Goal: Transaction & Acquisition: Purchase product/service

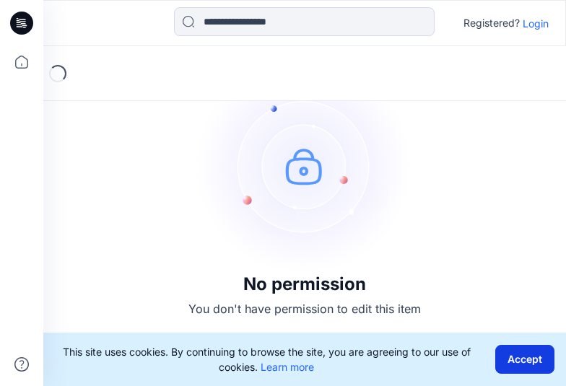
click at [522, 360] on button "Accept" at bounding box center [525, 359] width 59 height 29
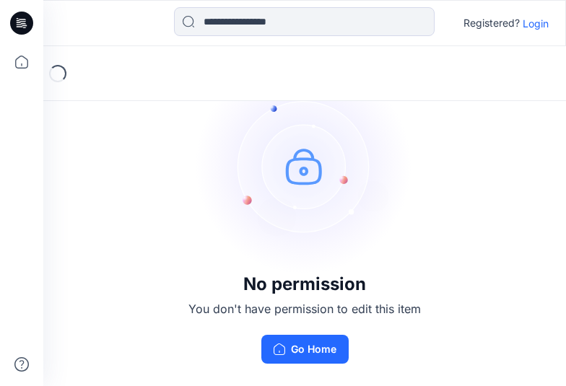
click at [537, 25] on p "Login" at bounding box center [536, 23] width 26 height 15
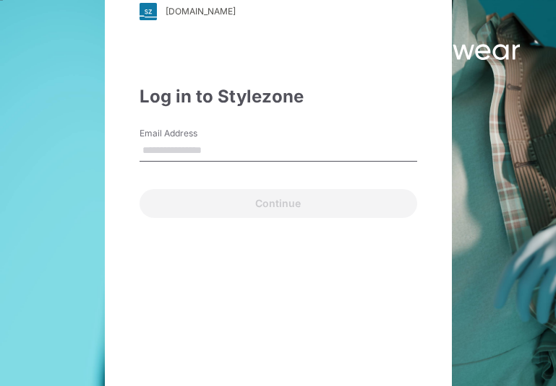
click at [238, 149] on input "Email Address" at bounding box center [277, 151] width 277 height 22
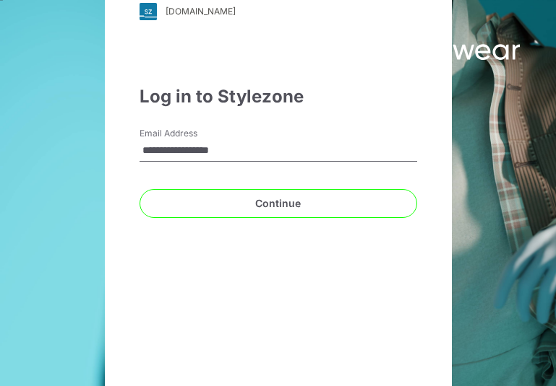
type input "**********"
click at [139, 189] on button "Continue" at bounding box center [277, 203] width 277 height 29
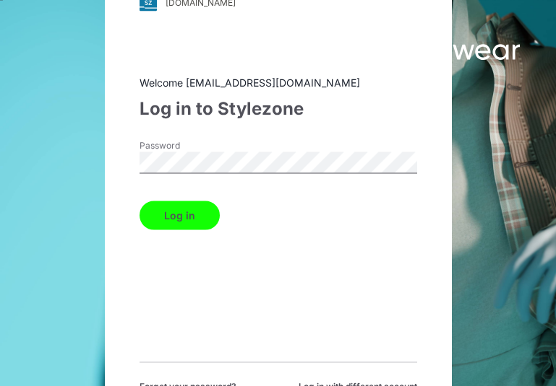
click at [193, 217] on button "Log in" at bounding box center [179, 215] width 80 height 29
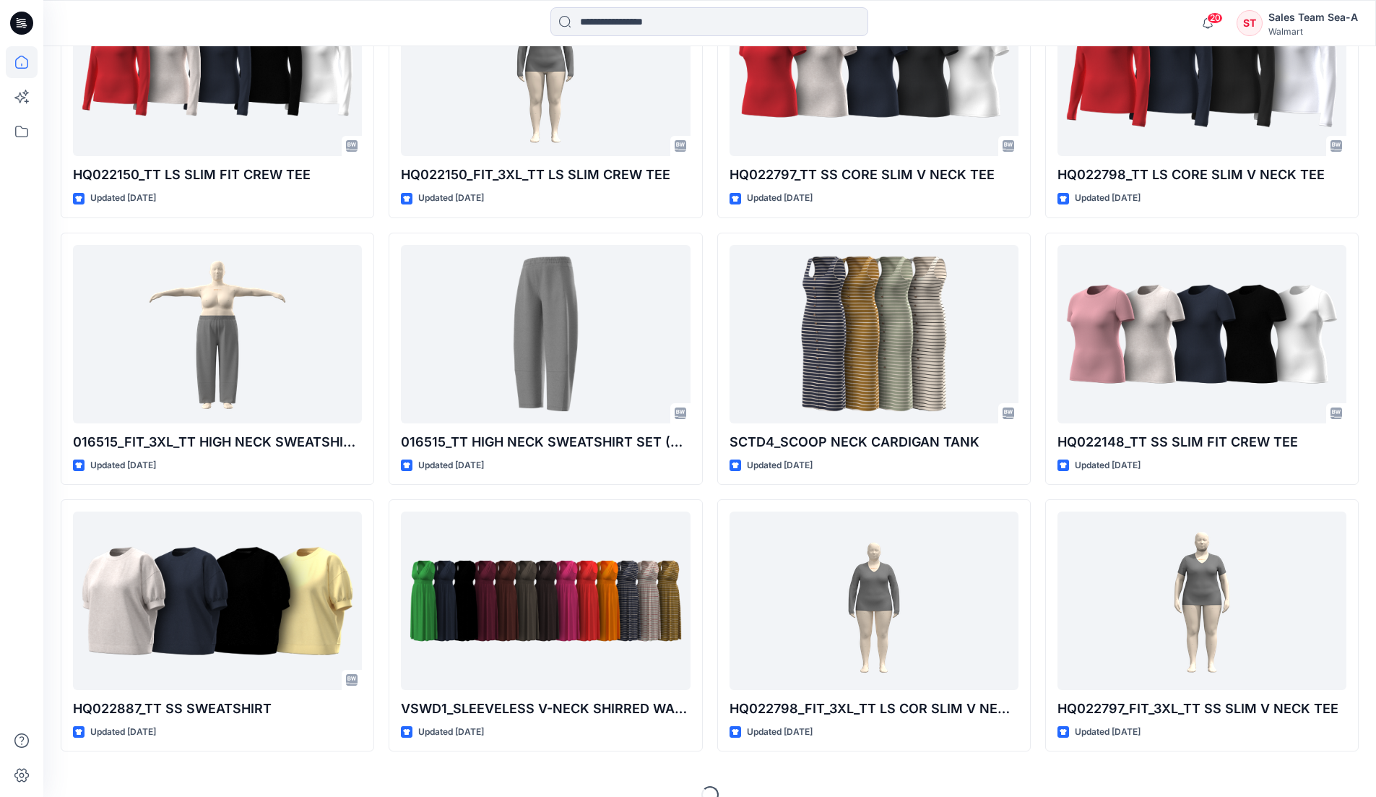
scroll to position [1352, 0]
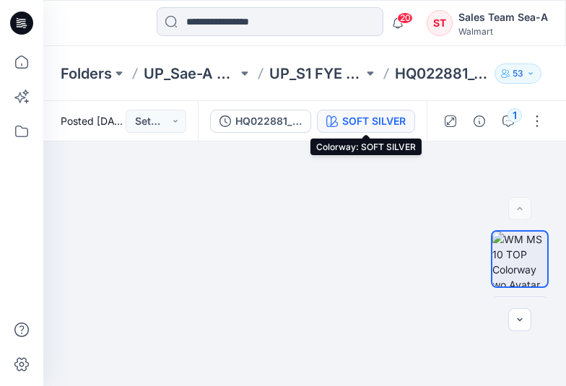
click at [393, 124] on div "SOFT SILVER" at bounding box center [374, 121] width 64 height 16
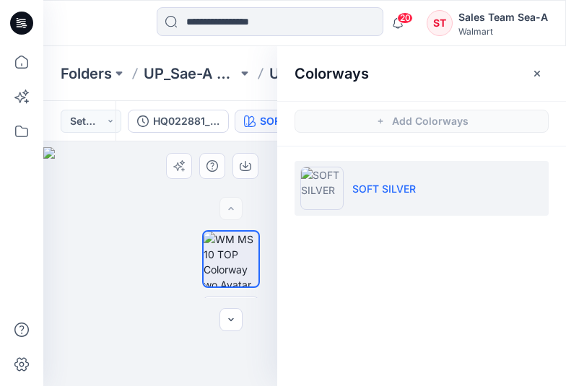
click at [100, 191] on img at bounding box center [160, 267] width 234 height 240
click at [539, 75] on icon "button" at bounding box center [538, 73] width 6 height 6
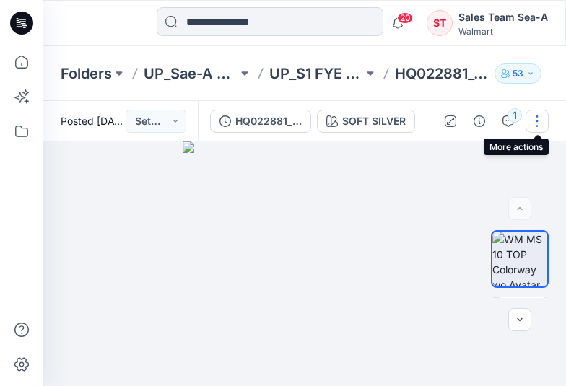
click at [540, 124] on button "button" at bounding box center [537, 121] width 23 height 23
